Goal: Navigation & Orientation: Understand site structure

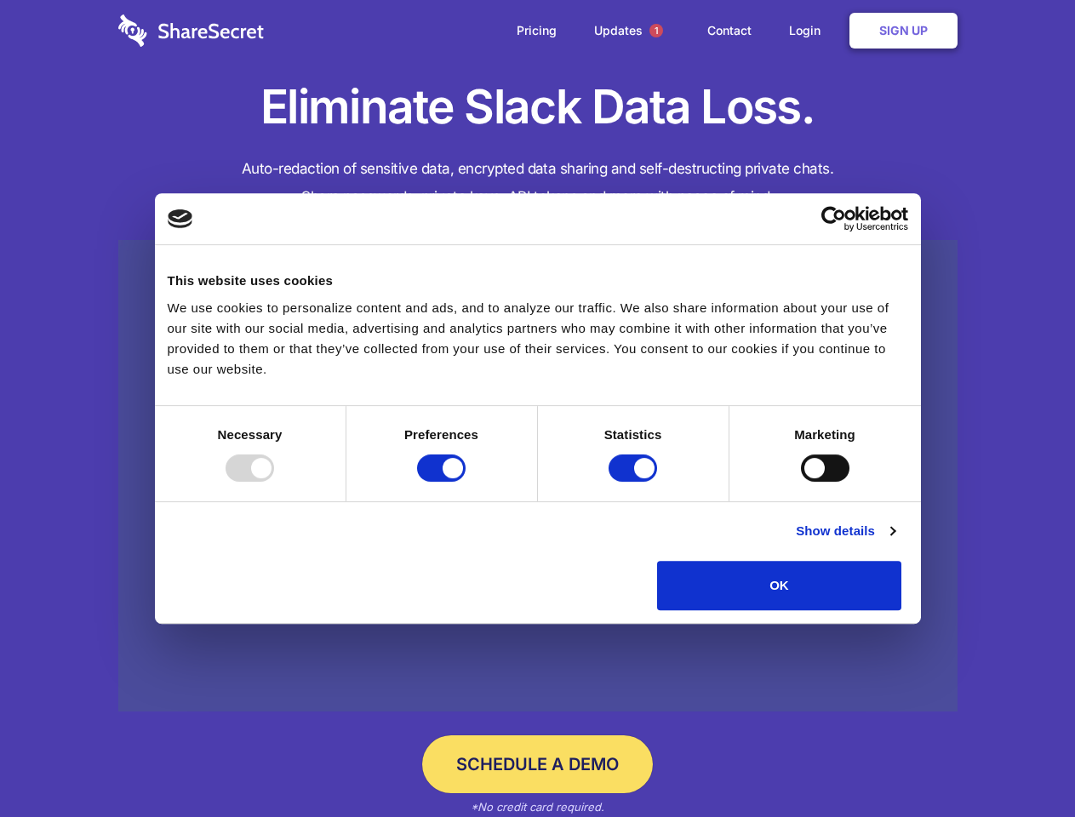
click at [274, 482] on div at bounding box center [250, 467] width 49 height 27
click at [466, 482] on input "Preferences" at bounding box center [441, 467] width 49 height 27
checkbox input "false"
click at [635, 482] on input "Statistics" at bounding box center [632, 467] width 49 height 27
checkbox input "false"
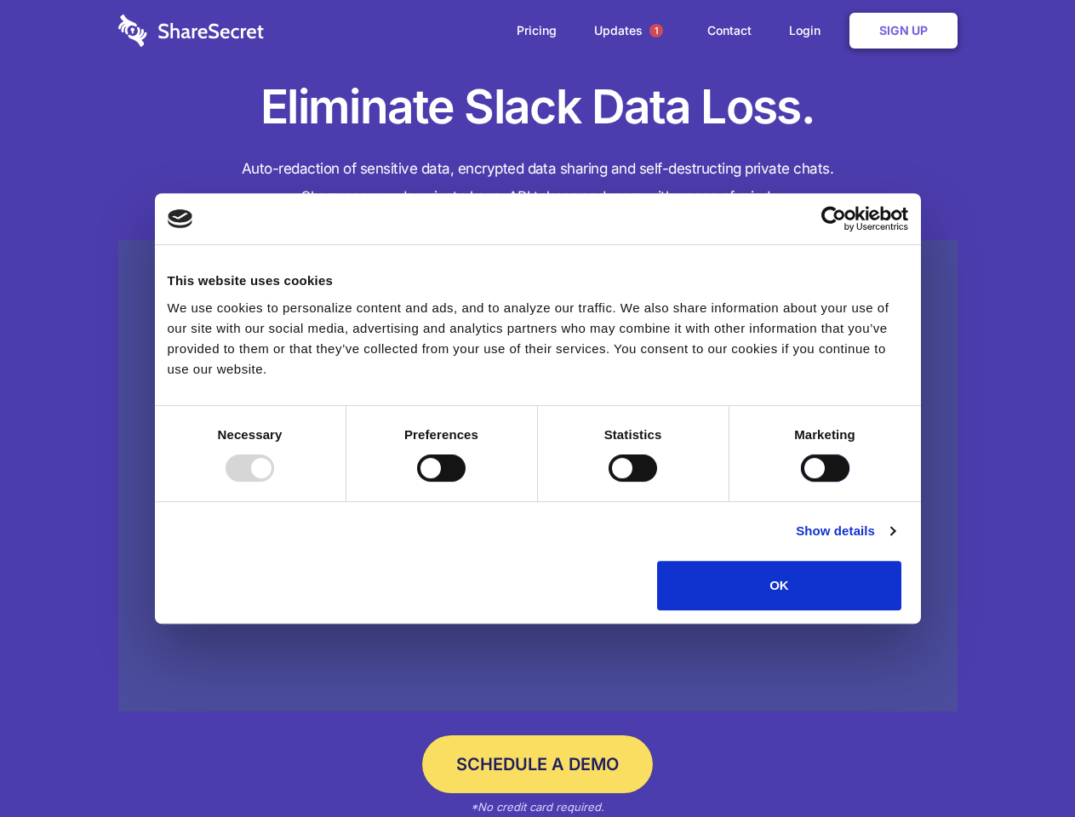
click at [801, 482] on input "Marketing" at bounding box center [825, 467] width 49 height 27
checkbox input "true"
